Goal: Navigation & Orientation: Find specific page/section

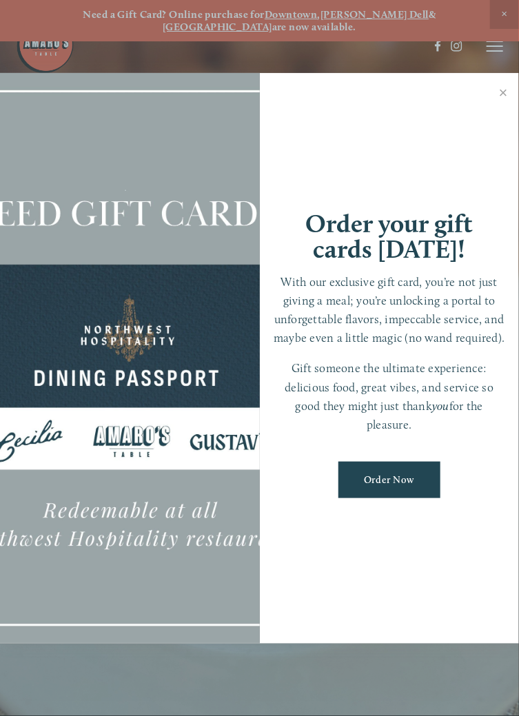
click at [496, 42] on div at bounding box center [259, 358] width 519 height 716
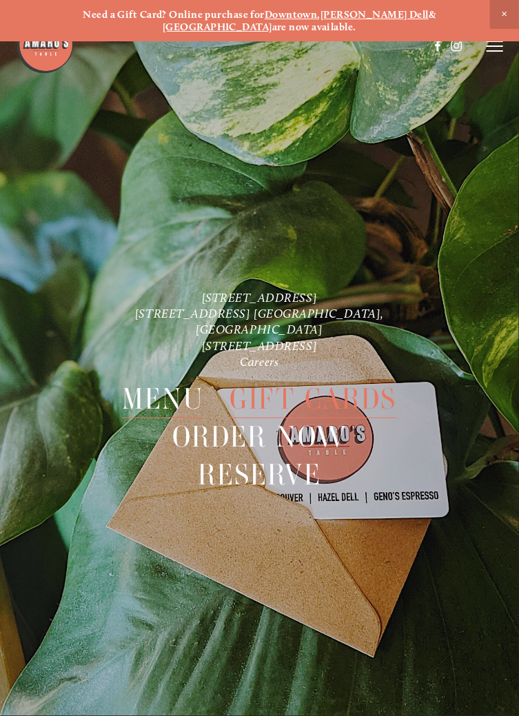
click at [168, 381] on span "Menu" at bounding box center [162, 400] width 81 height 38
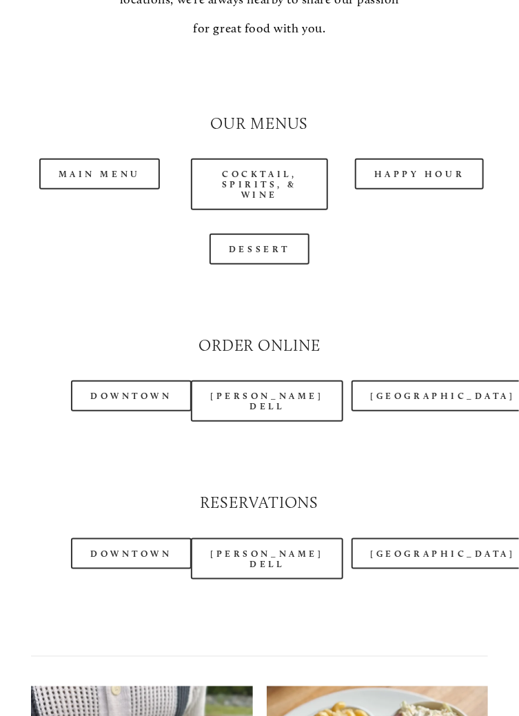
scroll to position [1291, 0]
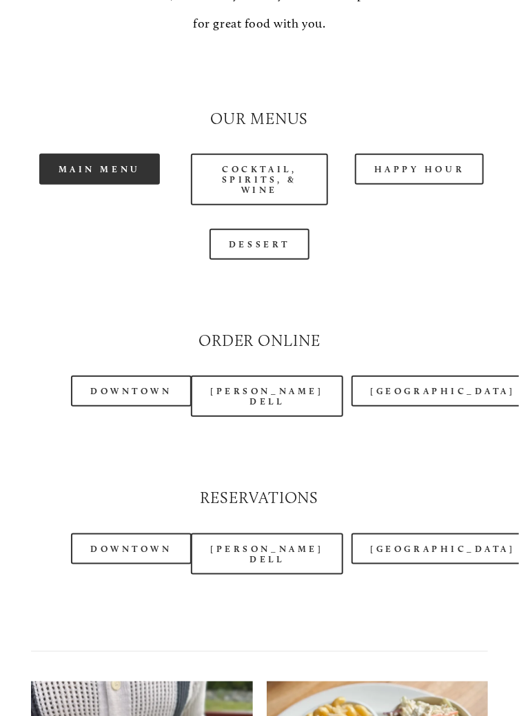
click at [103, 185] on link "Main Menu" at bounding box center [99, 169] width 121 height 31
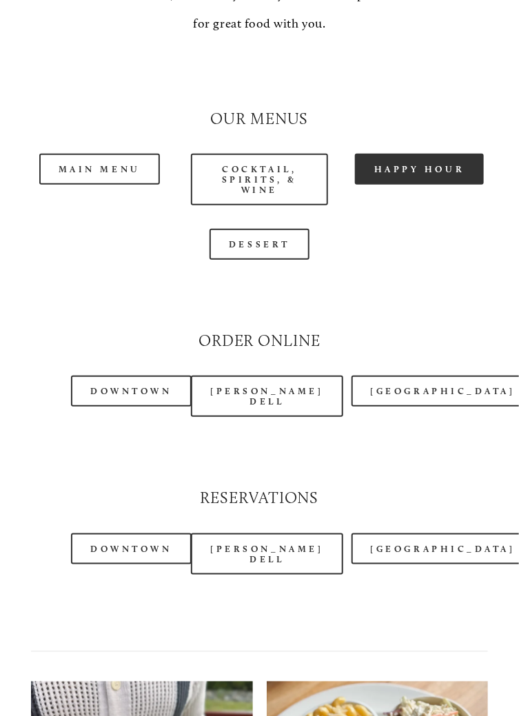
click at [421, 185] on link "Happy Hour" at bounding box center [420, 169] width 130 height 31
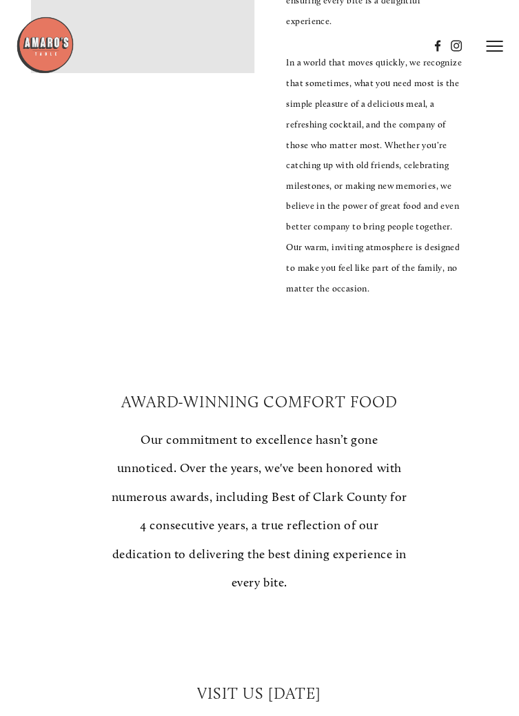
scroll to position [0, 0]
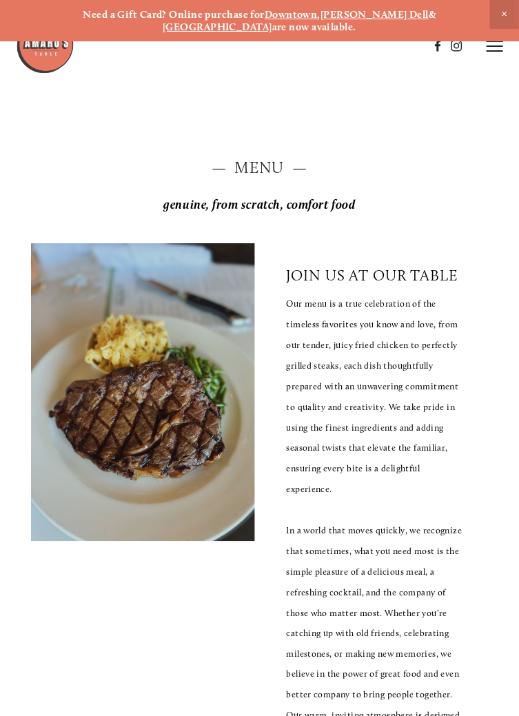
click at [496, 46] on line at bounding box center [495, 46] width 17 height 0
